Goal: Task Accomplishment & Management: Complete application form

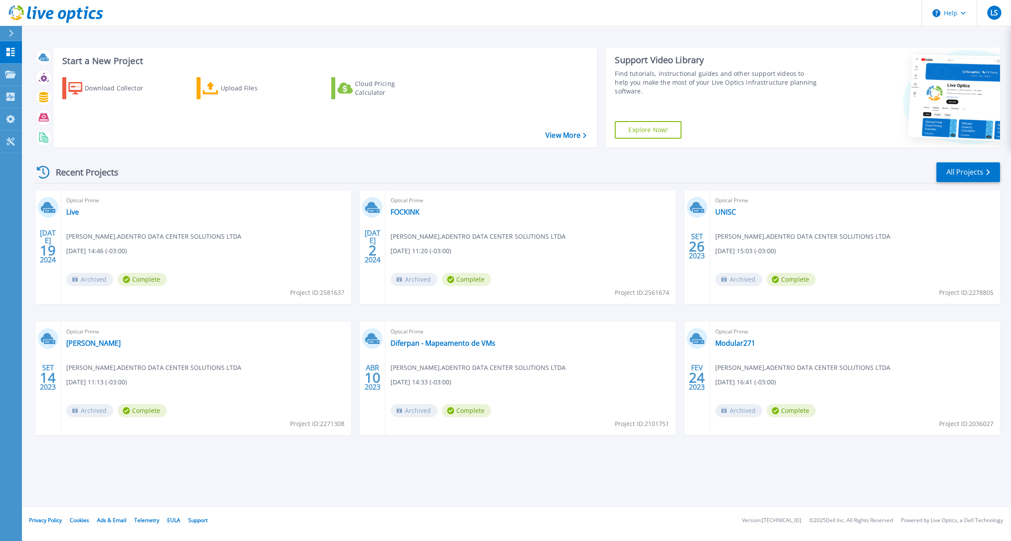
click at [710, 155] on div "Recent Projects All Projects JUL 19 2024 Optical Prime Live Ronaldo Barbieri , …" at bounding box center [517, 306] width 966 height 305
click at [43, 97] on p "Collectors" at bounding box center [37, 97] width 29 height 23
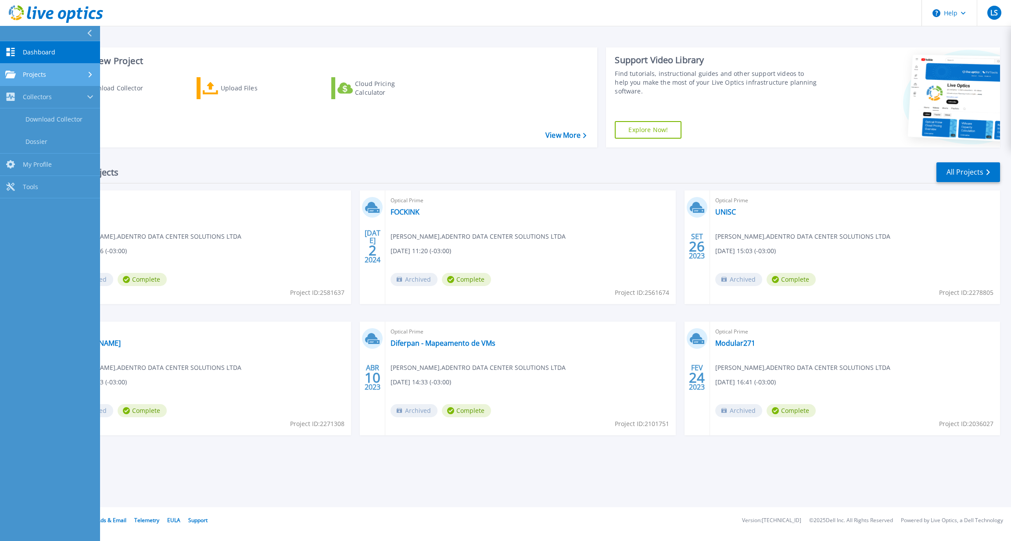
click at [51, 77] on div "Projects" at bounding box center [50, 75] width 90 height 8
click at [66, 121] on link "Upload SIOKIT & Files" at bounding box center [50, 119] width 100 height 22
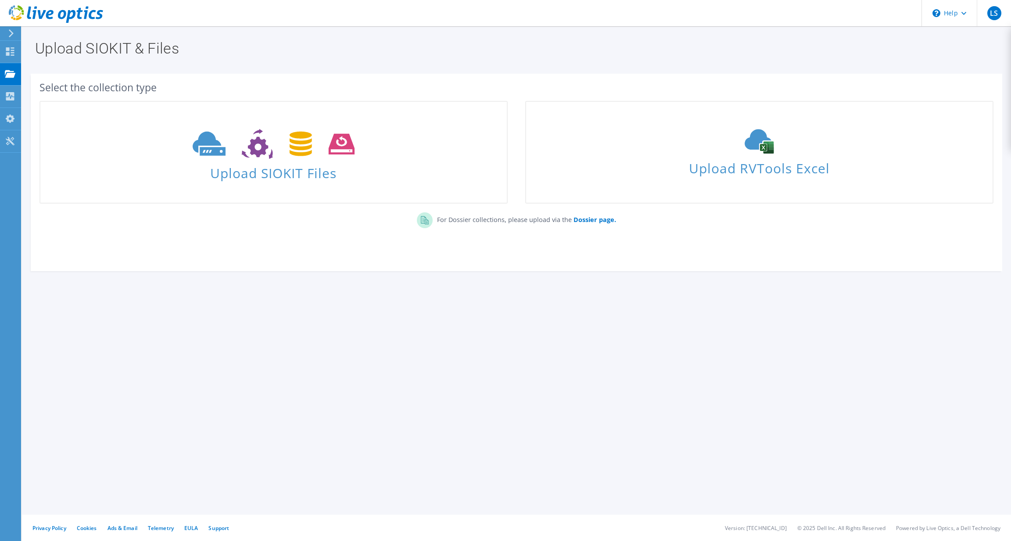
click at [276, 86] on div "Select the collection type" at bounding box center [516, 88] width 954 height 10
click at [215, 162] on span "Upload SIOKIT Files" at bounding box center [273, 170] width 466 height 19
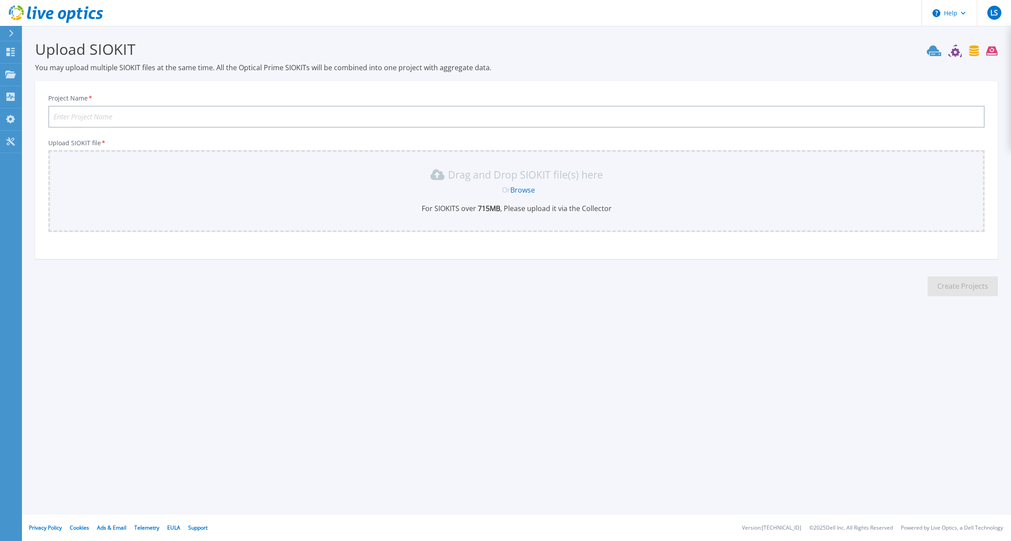
click at [391, 104] on div "Project Name *" at bounding box center [516, 110] width 936 height 33
click at [388, 115] on input "Project Name *" at bounding box center [516, 117] width 936 height 22
type input "AASP"
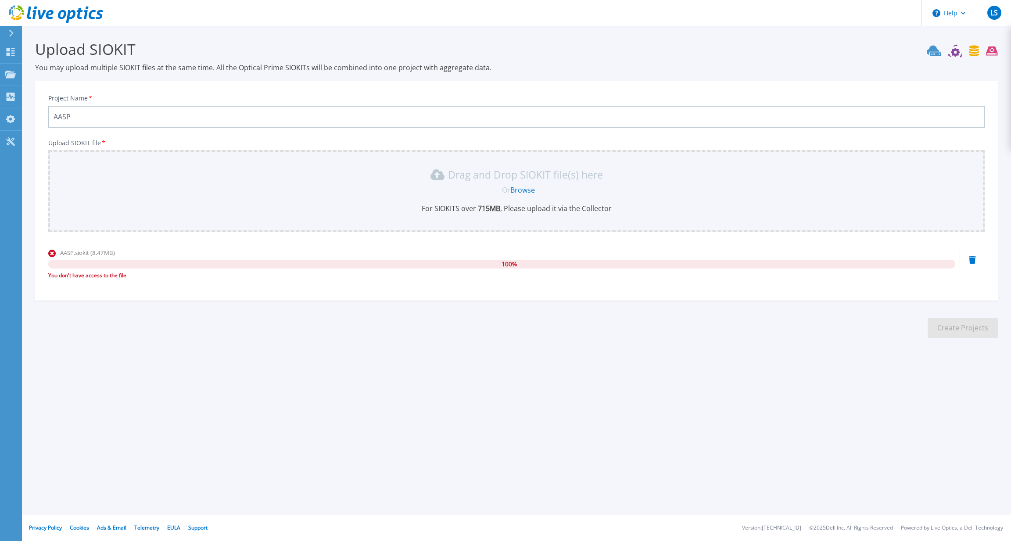
click at [449, 196] on div "Drag and Drop SIOKIT file(s) here Or Browse For SIOKITS over 715 MB , Please up…" at bounding box center [517, 191] width 926 height 46
click at [524, 189] on link "Browse" at bounding box center [522, 190] width 25 height 10
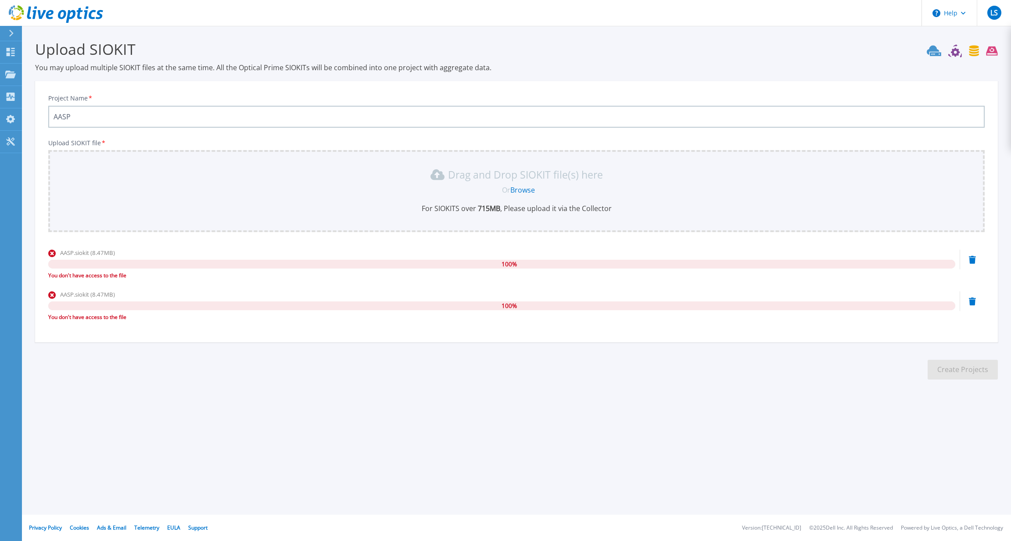
click at [316, 213] on div "Drag and Drop SIOKIT file(s) here Or Browse For SIOKITS over 715 MB , Please up…" at bounding box center [516, 191] width 936 height 82
click at [525, 188] on link "Browse" at bounding box center [522, 190] width 25 height 10
click at [972, 264] on icon at bounding box center [972, 260] width 7 height 8
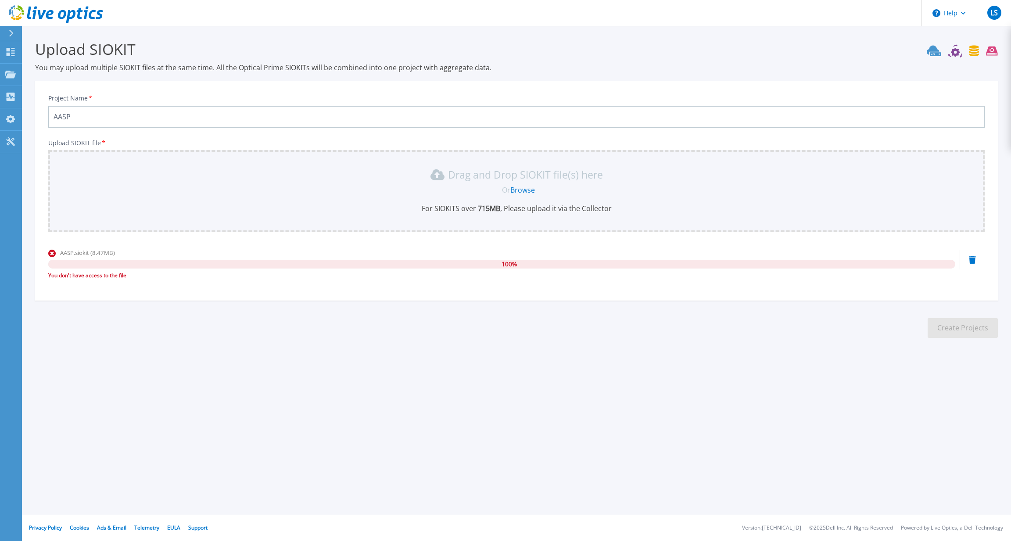
click at [972, 258] on icon at bounding box center [972, 260] width 7 height 8
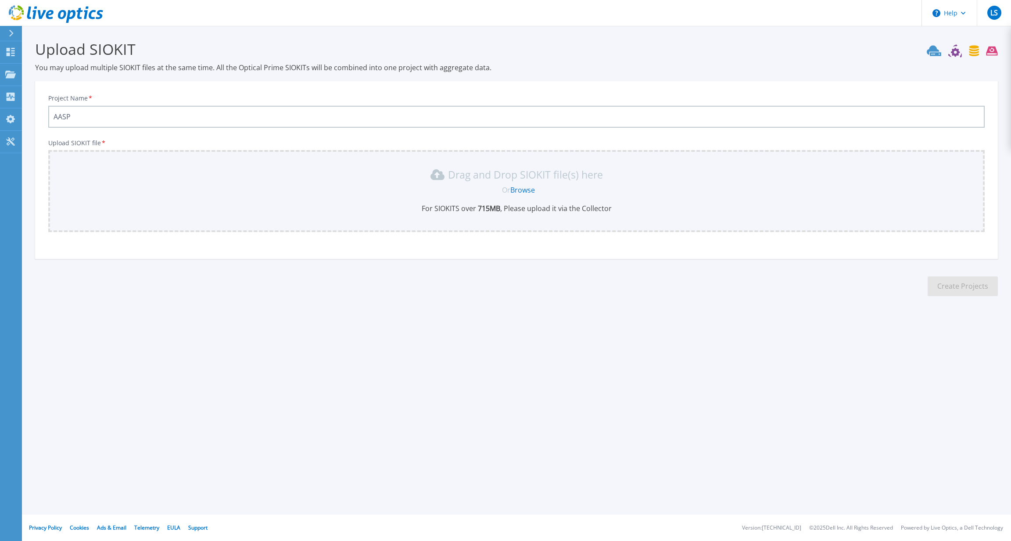
click at [520, 190] on link "Browse" at bounding box center [522, 190] width 25 height 10
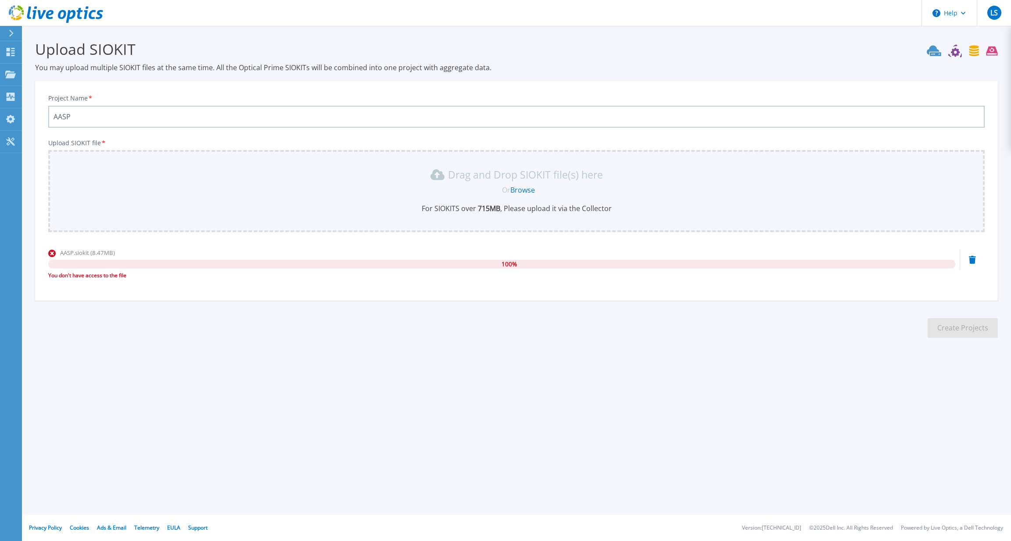
click at [75, 244] on div "Upload SIOKIT file * Drag and Drop SIOKIT file(s) here Or Browse For SIOKITS ov…" at bounding box center [516, 213] width 936 height 146
click at [11, 70] on link "Projects Projects" at bounding box center [11, 75] width 22 height 22
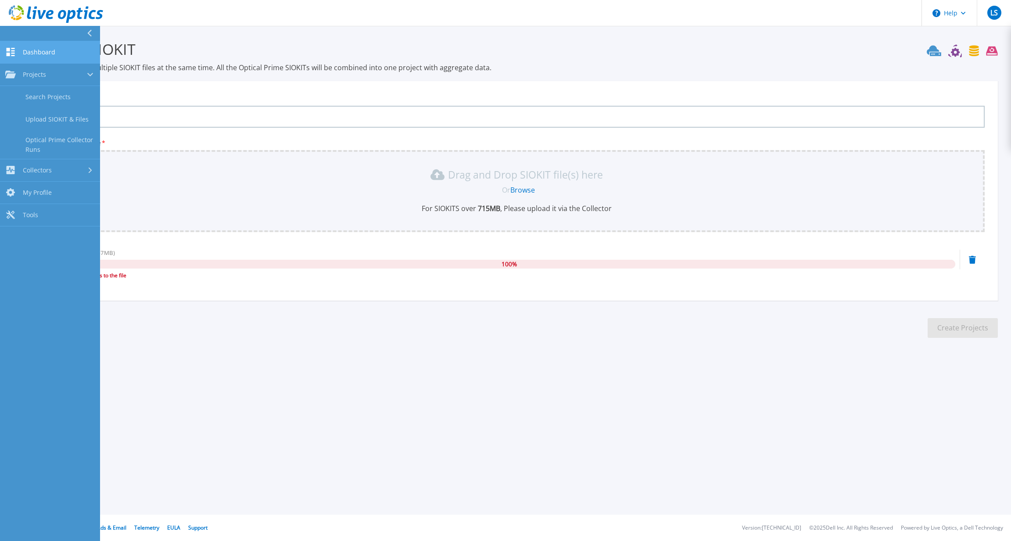
click at [35, 53] on span "Dashboard" at bounding box center [39, 52] width 32 height 8
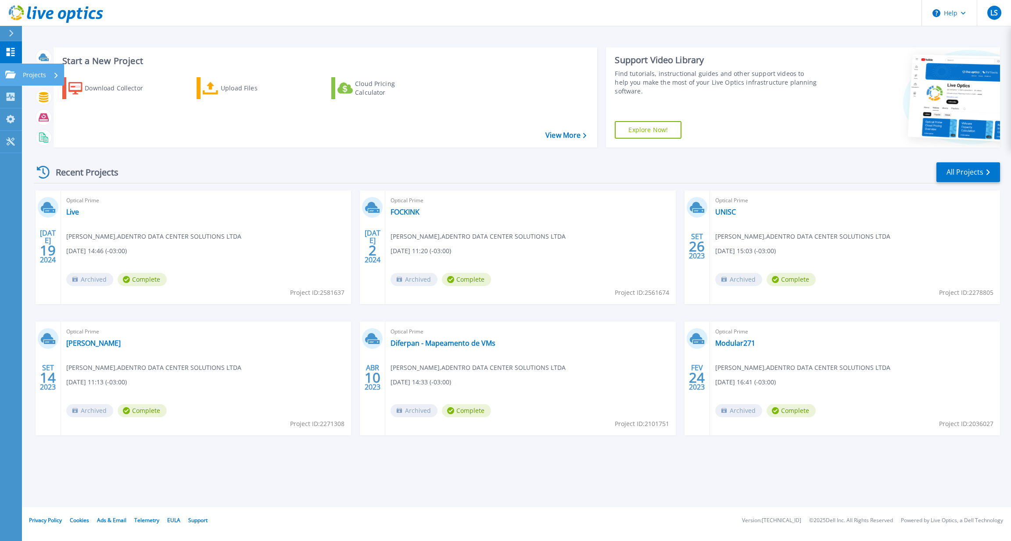
click at [32, 78] on p "Projects" at bounding box center [34, 75] width 23 height 23
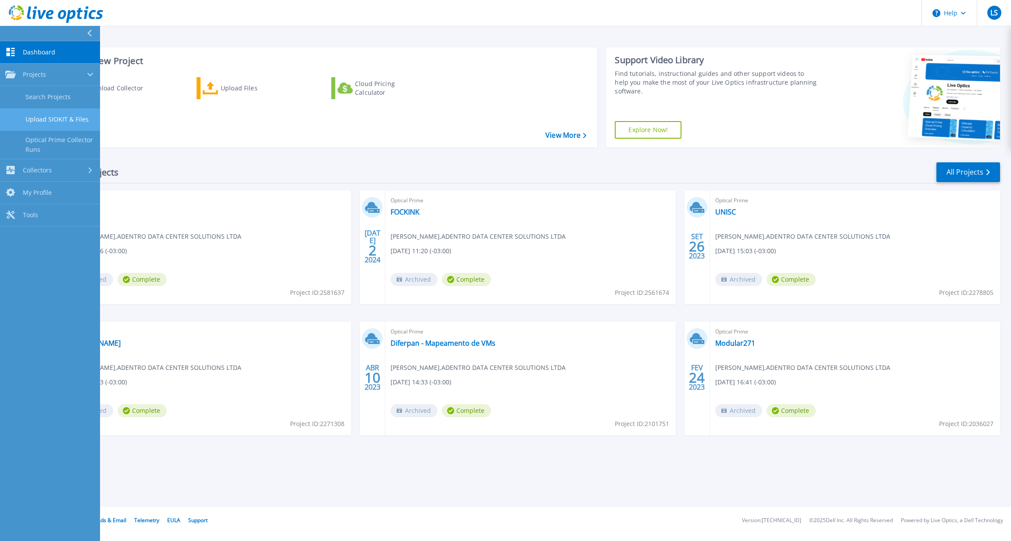
click at [45, 118] on link "Upload SIOKIT & Files" at bounding box center [50, 119] width 100 height 22
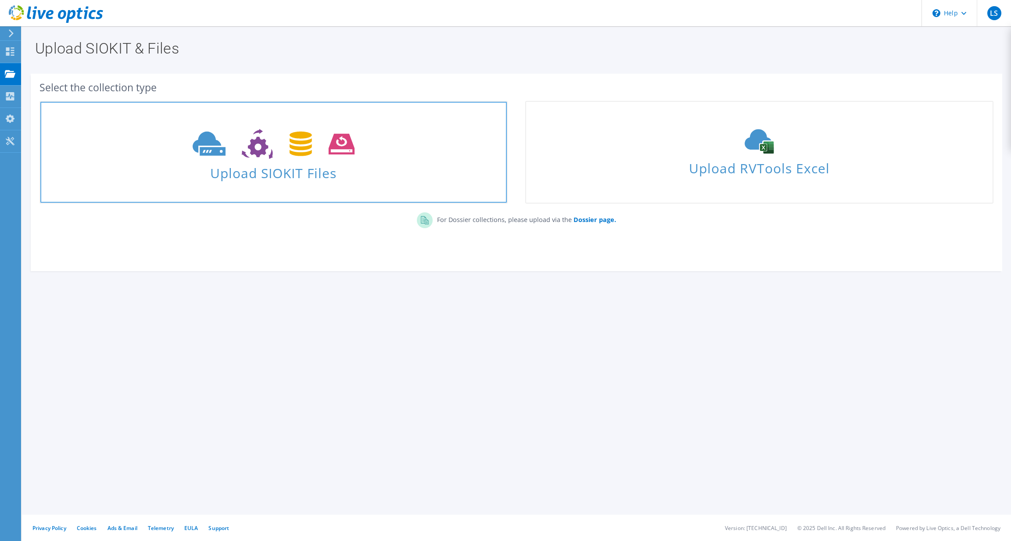
click at [268, 160] on span at bounding box center [273, 143] width 466 height 37
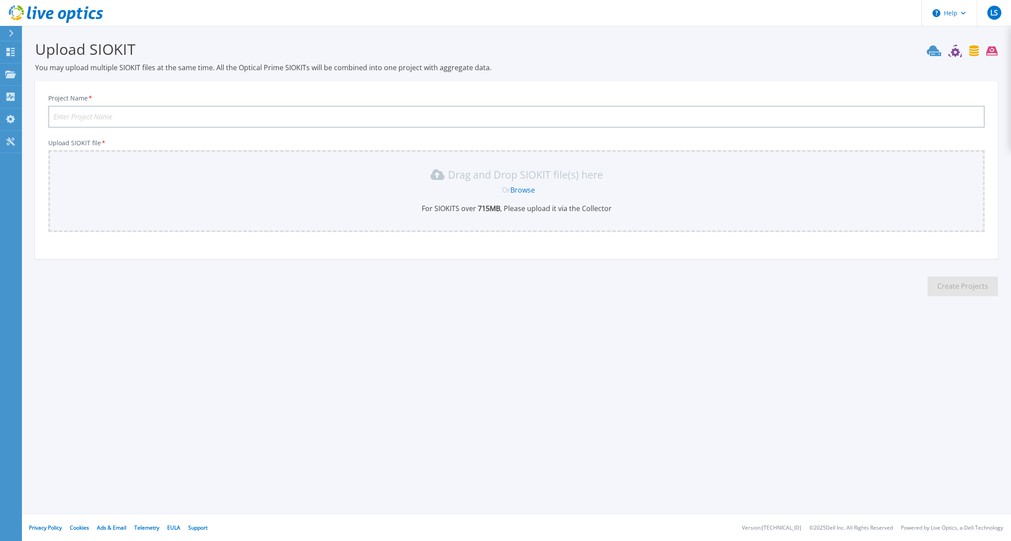
click at [297, 115] on input "Project Name *" at bounding box center [516, 117] width 936 height 22
click at [517, 186] on link "Browse" at bounding box center [522, 190] width 25 height 10
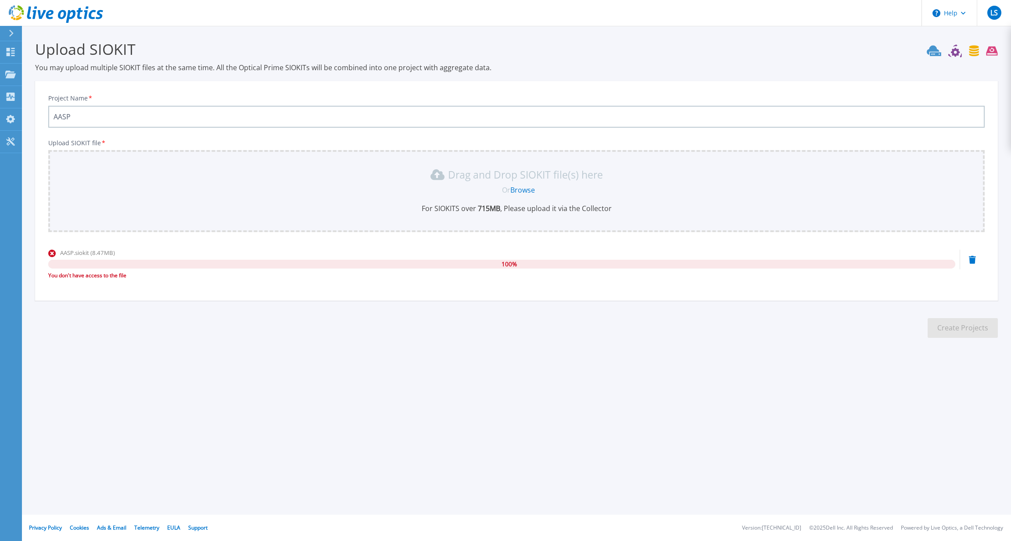
click at [74, 276] on div "You don't have access to the file" at bounding box center [501, 275] width 907 height 9
copy div "You don't have access to the file"
click at [527, 187] on link "Browse" at bounding box center [522, 190] width 25 height 10
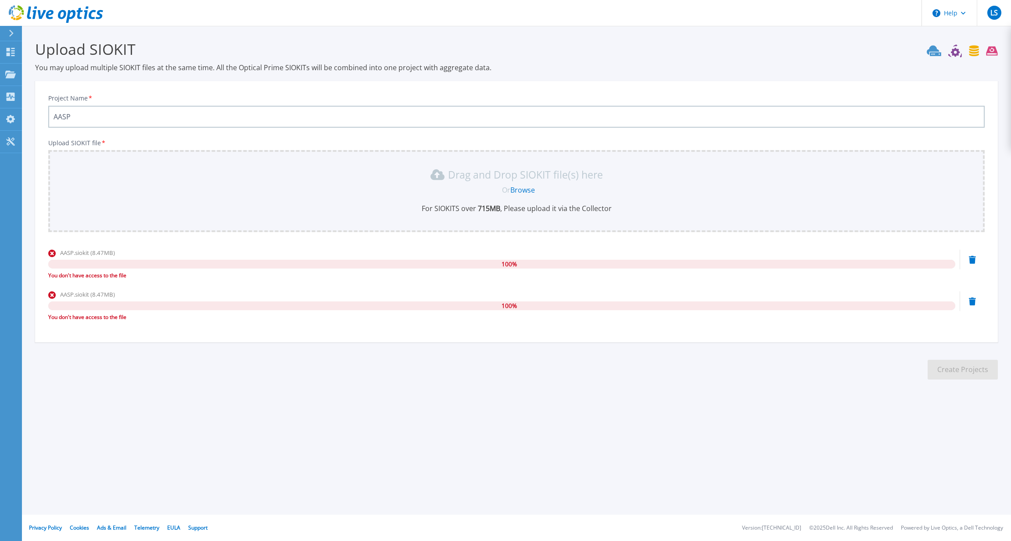
click at [100, 315] on div "You don't have access to the file" at bounding box center [501, 317] width 907 height 9
click at [817, 120] on input "AASP" at bounding box center [516, 117] width 936 height 22
type input "AASPc"
click at [39, 74] on p "Projects" at bounding box center [34, 75] width 23 height 23
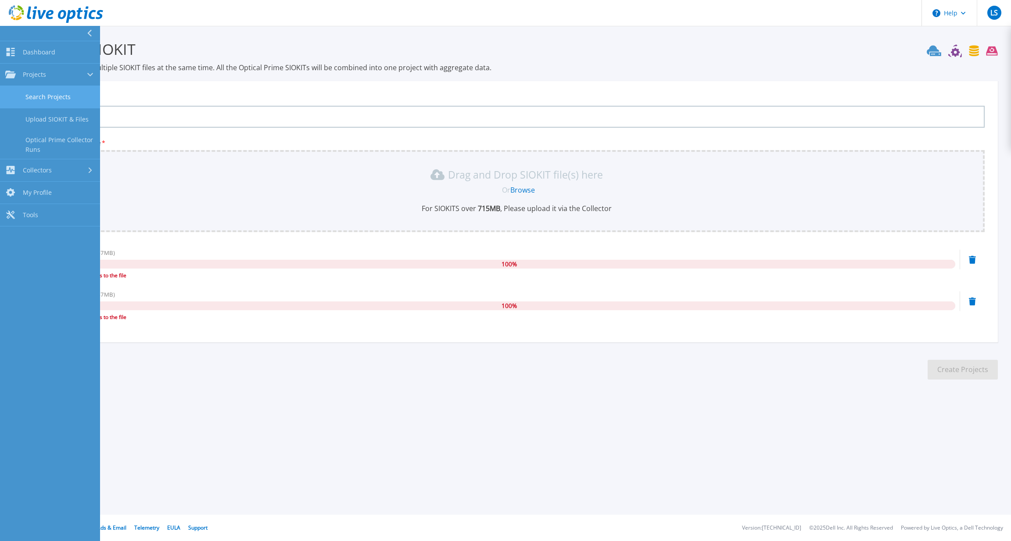
click at [48, 95] on link "Search Projects" at bounding box center [50, 97] width 100 height 22
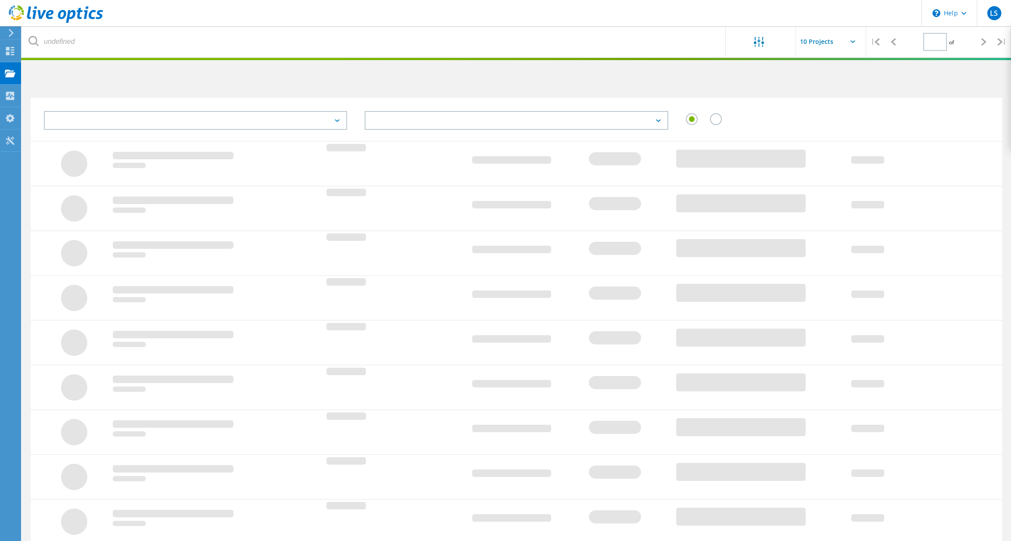
type input "1"
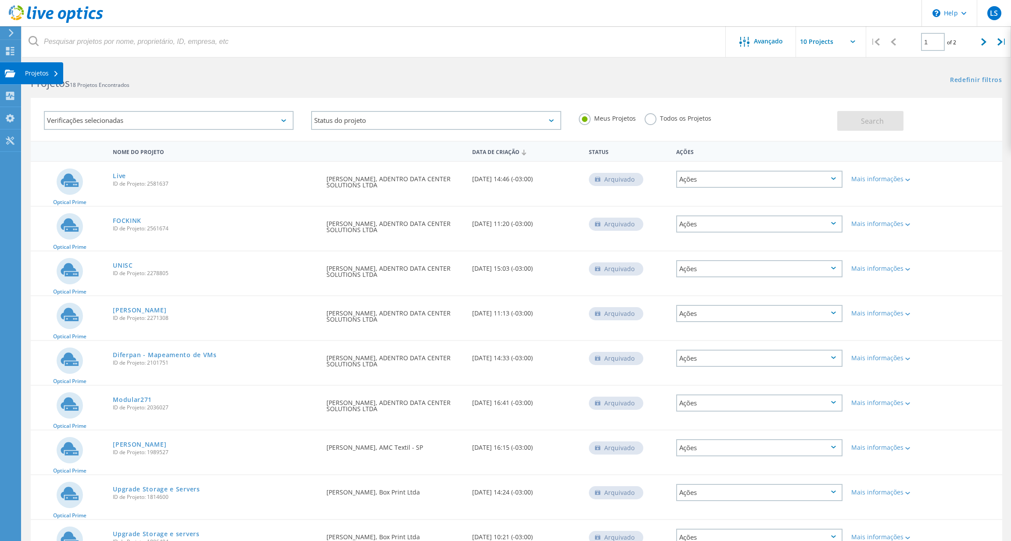
click at [42, 75] on div "Projetos" at bounding box center [42, 73] width 34 height 6
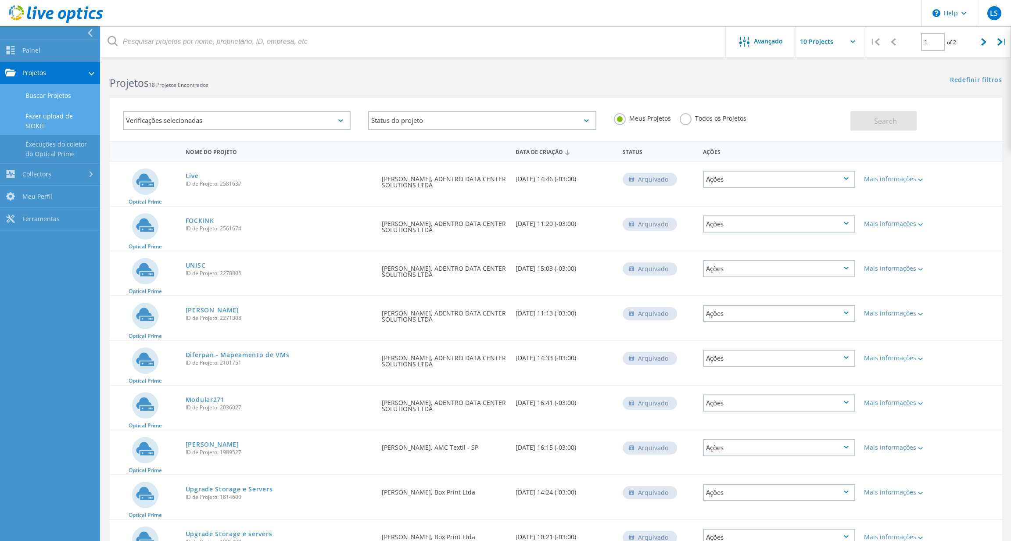
click at [55, 117] on link "Fazer upload de SIOKIT" at bounding box center [50, 121] width 100 height 28
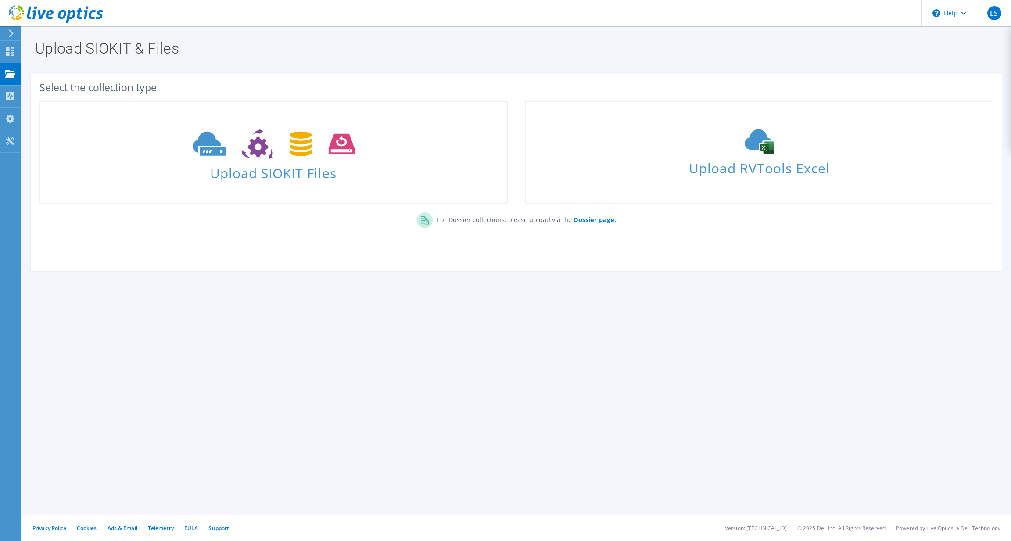
click at [755, 384] on div "Upload SIOKIT & Files Select the collection type Upload SIOKIT Files Dossier pa…" at bounding box center [516, 283] width 989 height 515
click at [603, 220] on b "Dossier page." at bounding box center [595, 219] width 43 height 8
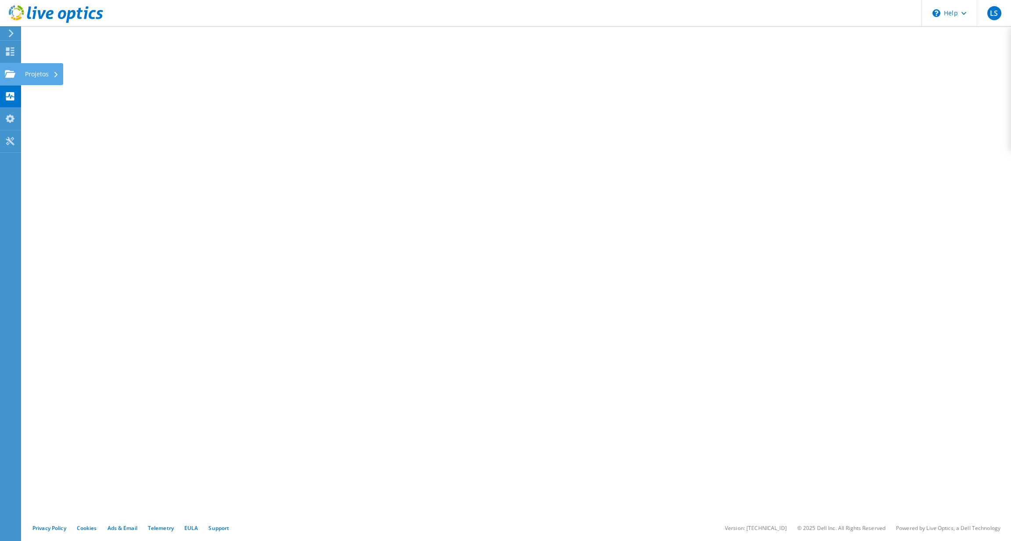
click at [11, 75] on use at bounding box center [10, 73] width 11 height 7
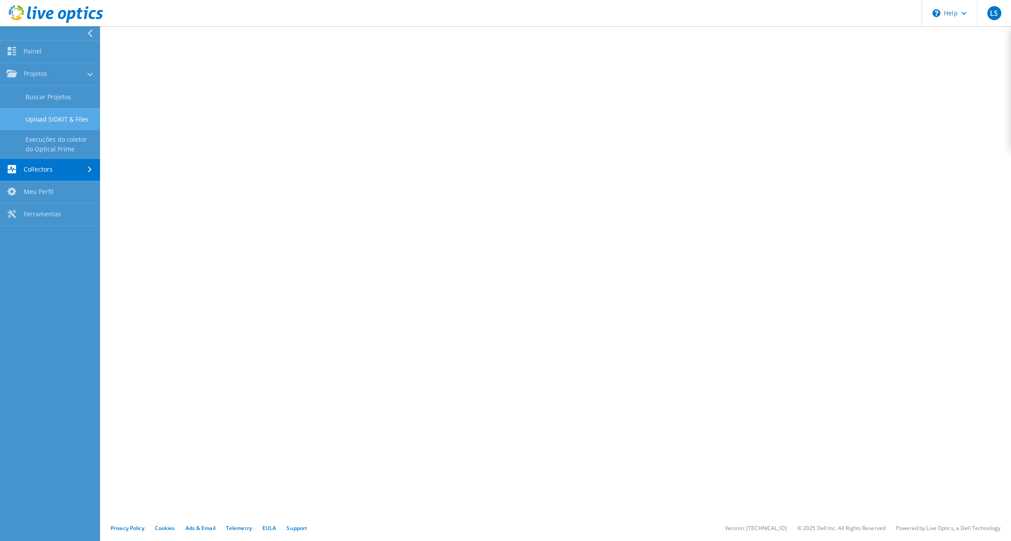
click at [61, 125] on link "Upload SIOKIT & Files" at bounding box center [50, 119] width 100 height 22
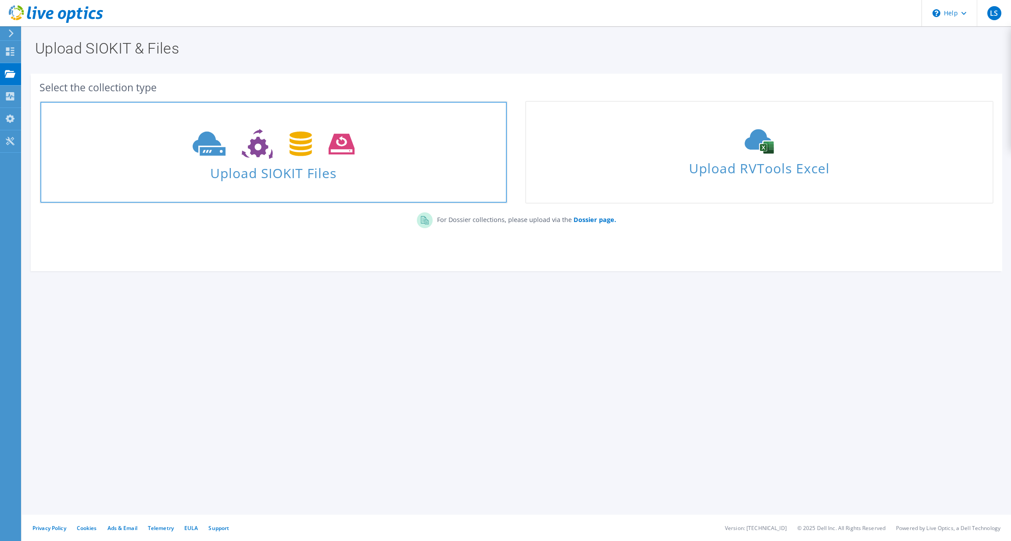
click at [300, 167] on span "Upload SIOKIT Files" at bounding box center [273, 170] width 466 height 19
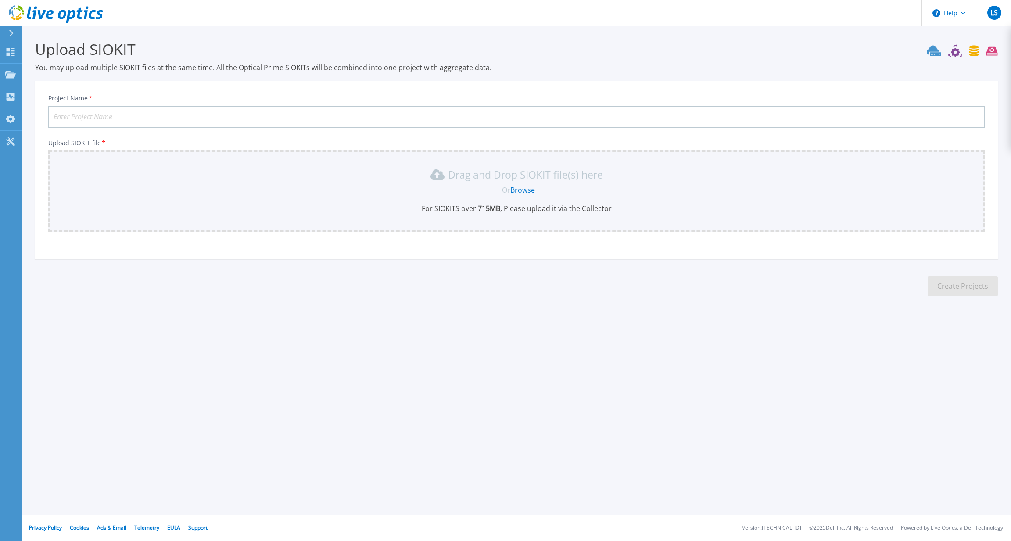
click at [352, 115] on input "Project Name *" at bounding box center [516, 117] width 936 height 22
type input "ASSP"
click at [527, 187] on link "Browse" at bounding box center [522, 190] width 25 height 10
click at [33, 478] on div "Help LS Usuário Final [PERSON_NAME] [PERSON_NAME][EMAIL_ADDRESS][PERSON_NAME][D…" at bounding box center [505, 270] width 1011 height 541
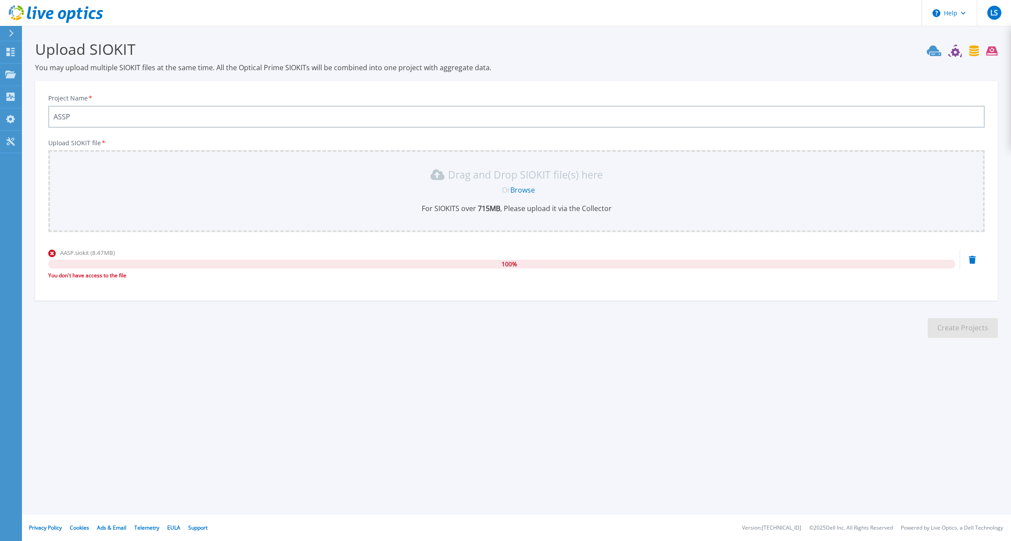
click at [339, 189] on div "Or Browse" at bounding box center [518, 190] width 922 height 10
click at [737, 45] on h3 "Upload SIOKIT" at bounding box center [516, 49] width 963 height 20
